Goal: Book appointment/travel/reservation

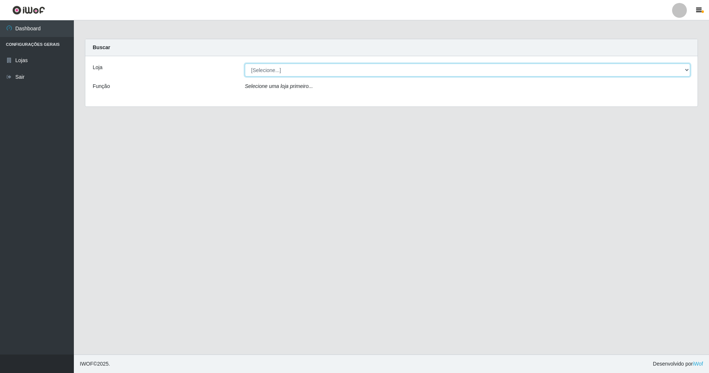
click at [267, 68] on select "[Selecione...] SuperShow - Asa Norte" at bounding box center [467, 70] width 445 height 13
select select "71"
click at [245, 64] on select "[Selecione...] SuperShow - Asa Norte" at bounding box center [467, 70] width 445 height 13
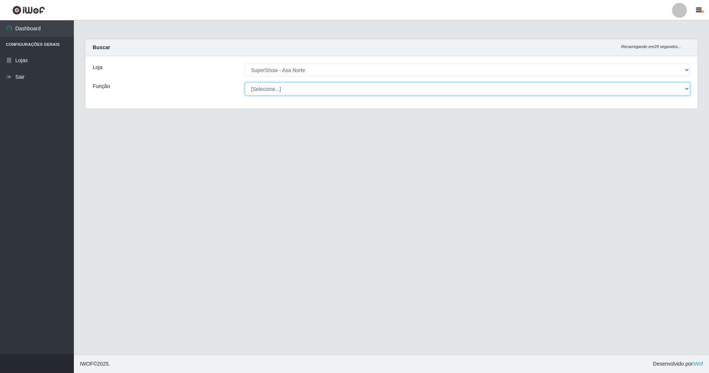
click at [282, 89] on select "[Selecione...] ASG ASG + ASG ++ Auxiliar de Depósito Auxiliar de Depósito + Aux…" at bounding box center [467, 88] width 445 height 13
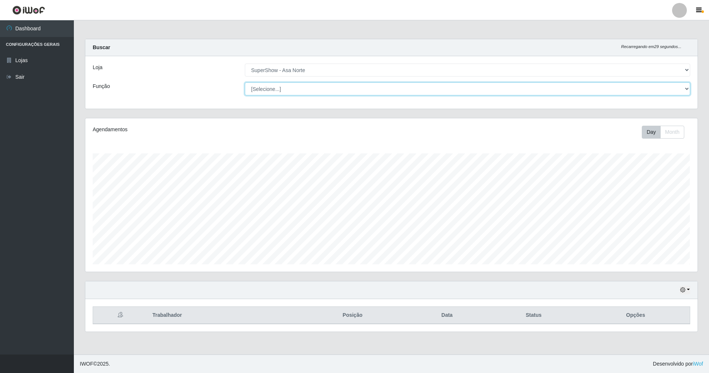
scroll to position [154, 612]
click at [188, 123] on div "Agendamentos Day Month" at bounding box center [391, 194] width 612 height 153
click at [317, 89] on select "[Selecione...] ASG ASG + ASG ++ Auxiliar de Depósito Auxiliar de Depósito + Aux…" at bounding box center [467, 88] width 445 height 13
click at [195, 84] on div "Função" at bounding box center [163, 88] width 152 height 13
